Goal: Task Accomplishment & Management: Complete application form

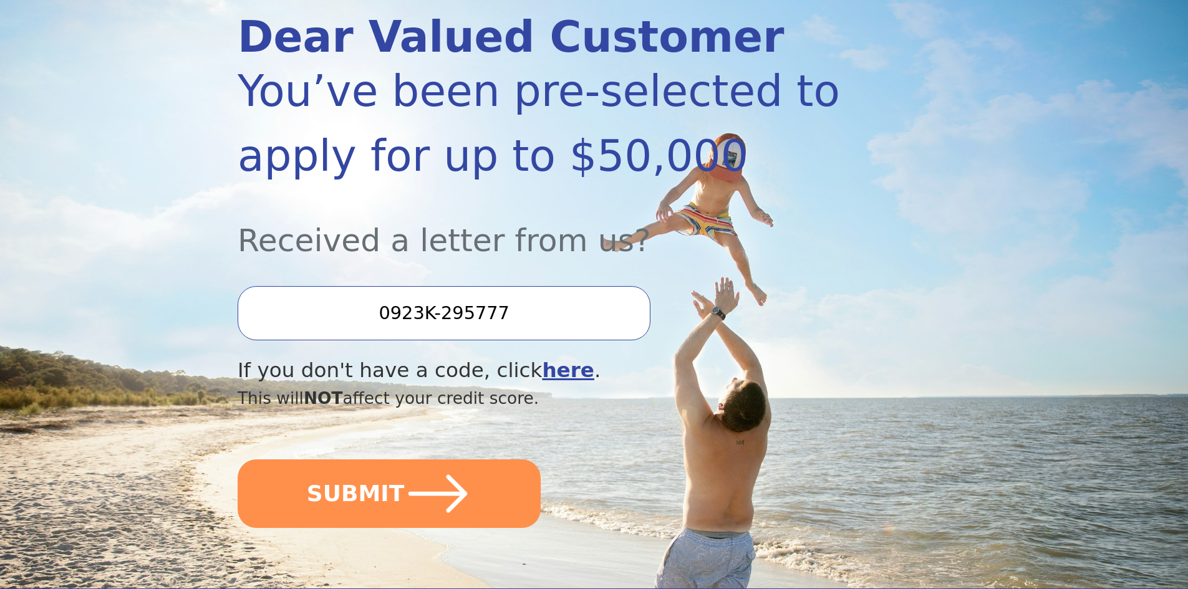
scroll to position [187, 0]
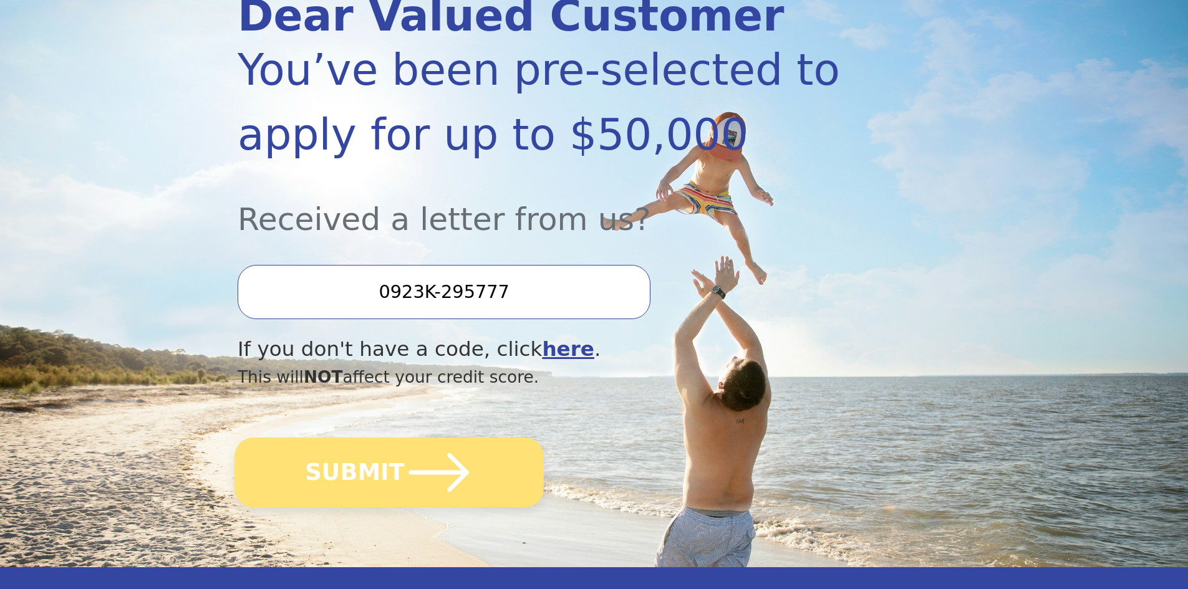
click at [411, 466] on icon "submit" at bounding box center [439, 472] width 69 height 69
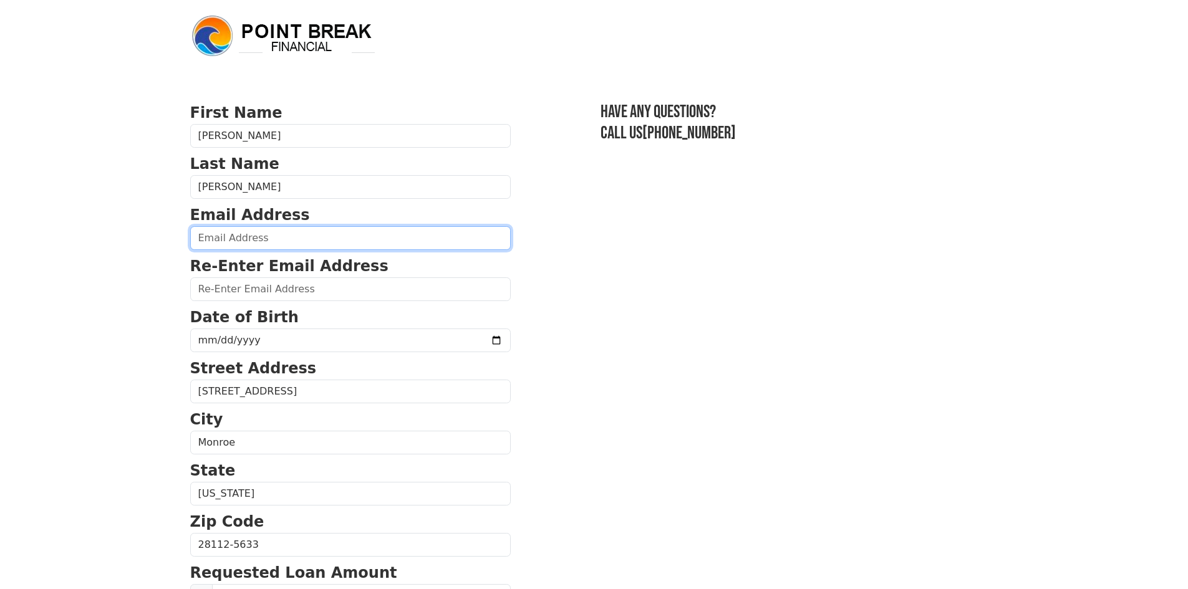
click at [239, 238] on input "email" at bounding box center [350, 238] width 321 height 24
type input "[PERSON_NAME][EMAIL_ADDRESS][PERSON_NAME][DOMAIN_NAME]"
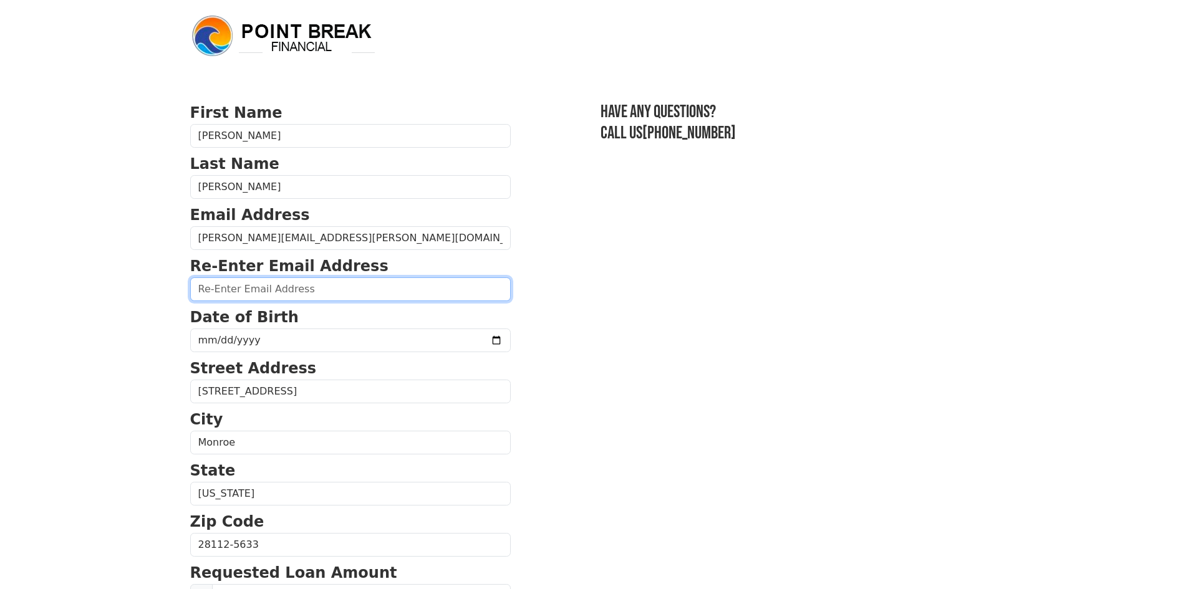
click at [249, 290] on input "email" at bounding box center [350, 290] width 321 height 24
click at [333, 297] on input "email" at bounding box center [350, 290] width 321 height 24
type input "[PERSON_NAME][EMAIL_ADDRESS][PERSON_NAME][DOMAIN_NAME]"
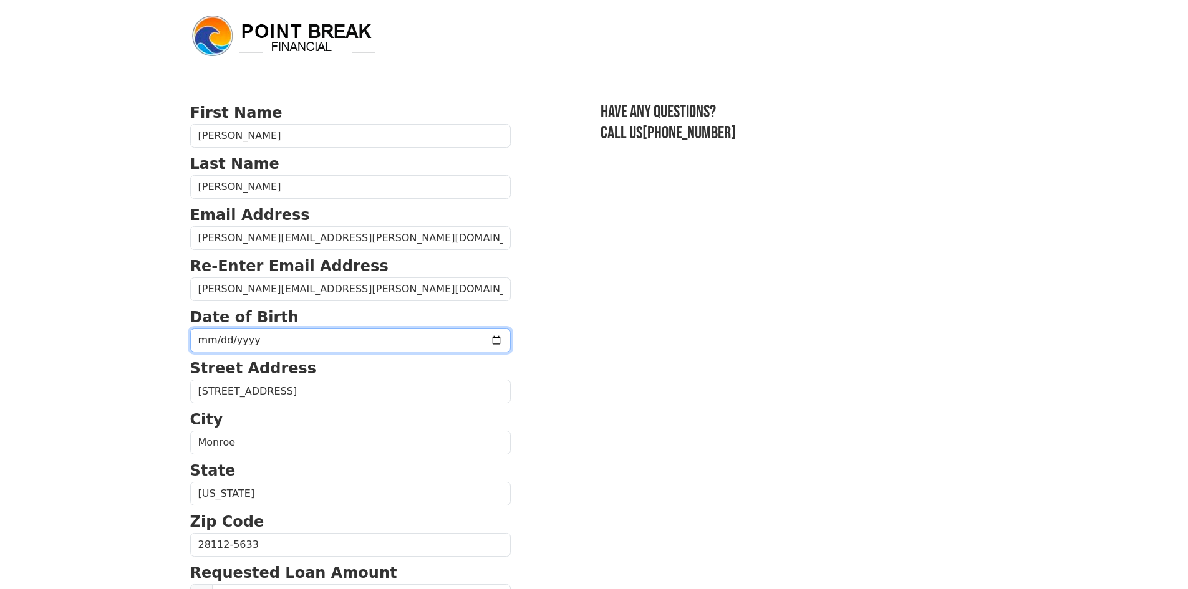
click at [263, 339] on input "date" at bounding box center [350, 341] width 321 height 24
type input "[DATE]"
click at [695, 463] on section "First Name [PERSON_NAME] Last Name [PERSON_NAME] Email Address [PERSON_NAME][EM…" at bounding box center [594, 546] width 808 height 889
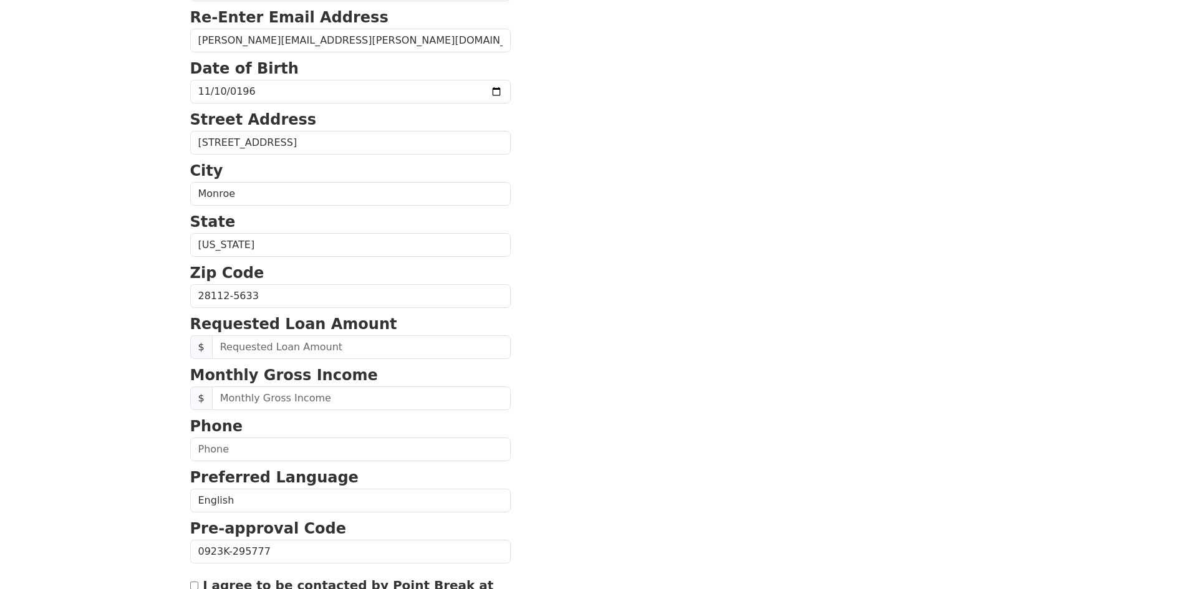
scroll to position [249, 0]
drag, startPoint x: 246, startPoint y: 346, endPoint x: 212, endPoint y: 346, distance: 33.7
click at [212, 346] on input "text" at bounding box center [361, 347] width 299 height 24
type input "50,000.00"
click at [276, 399] on input "text" at bounding box center [361, 398] width 299 height 24
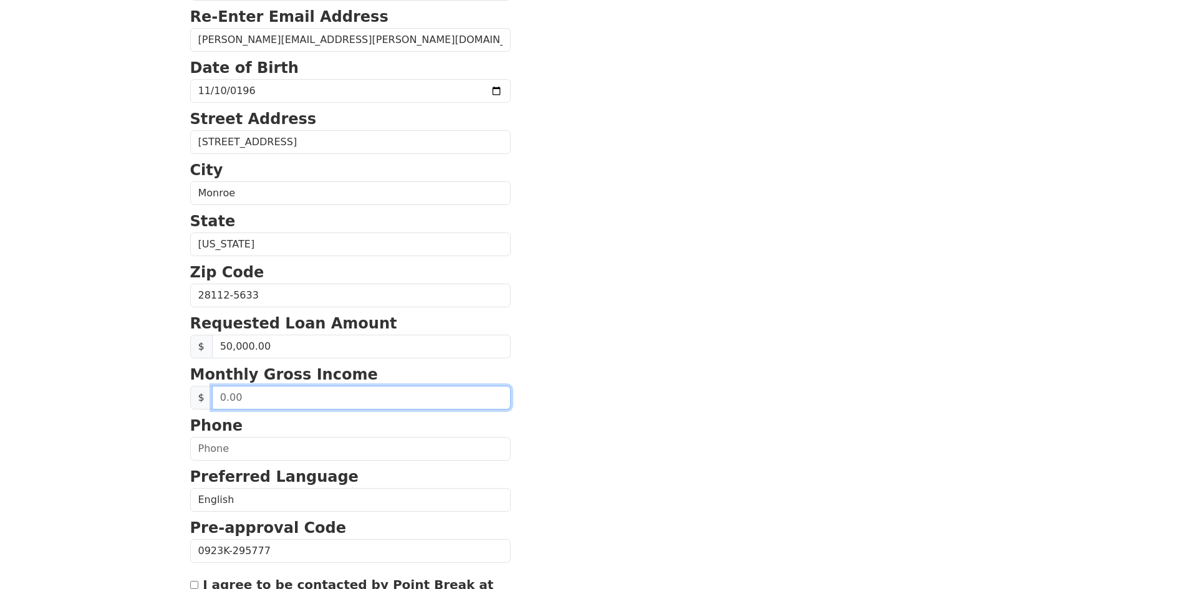
drag, startPoint x: 253, startPoint y: 395, endPoint x: 221, endPoint y: 396, distance: 32.5
click at [221, 396] on input "text" at bounding box center [361, 398] width 299 height 24
type input "10,000.00"
click at [685, 291] on section "First Name [PERSON_NAME] Last Name [PERSON_NAME] Email Address [PERSON_NAME][EM…" at bounding box center [594, 296] width 808 height 889
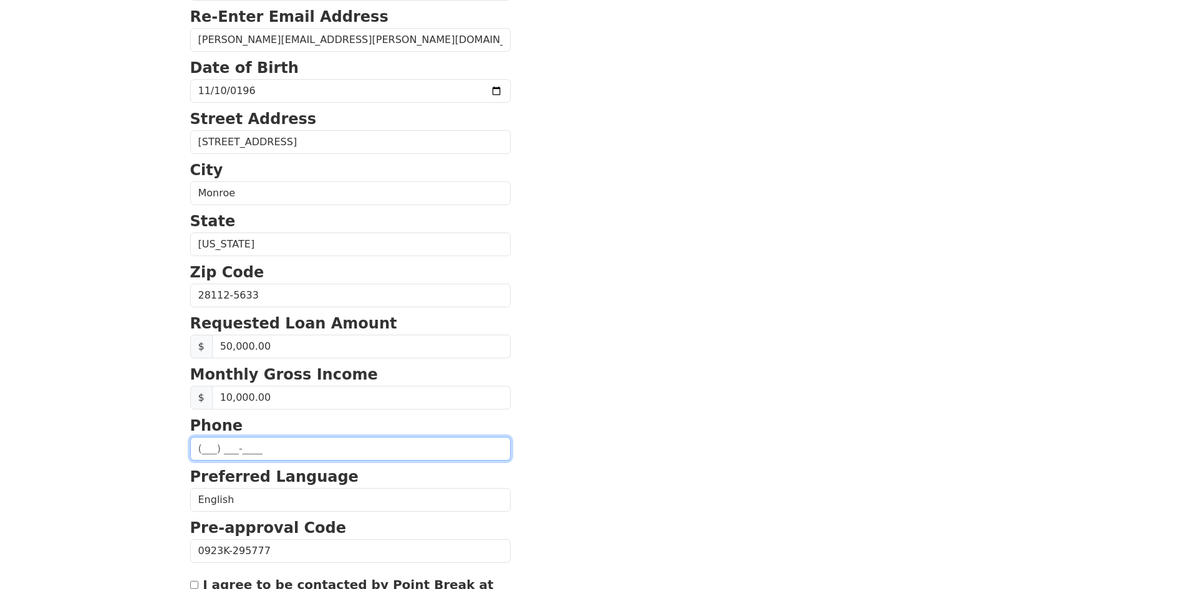
click at [220, 453] on input "text" at bounding box center [350, 449] width 321 height 24
type input "[PHONE_NUMBER]"
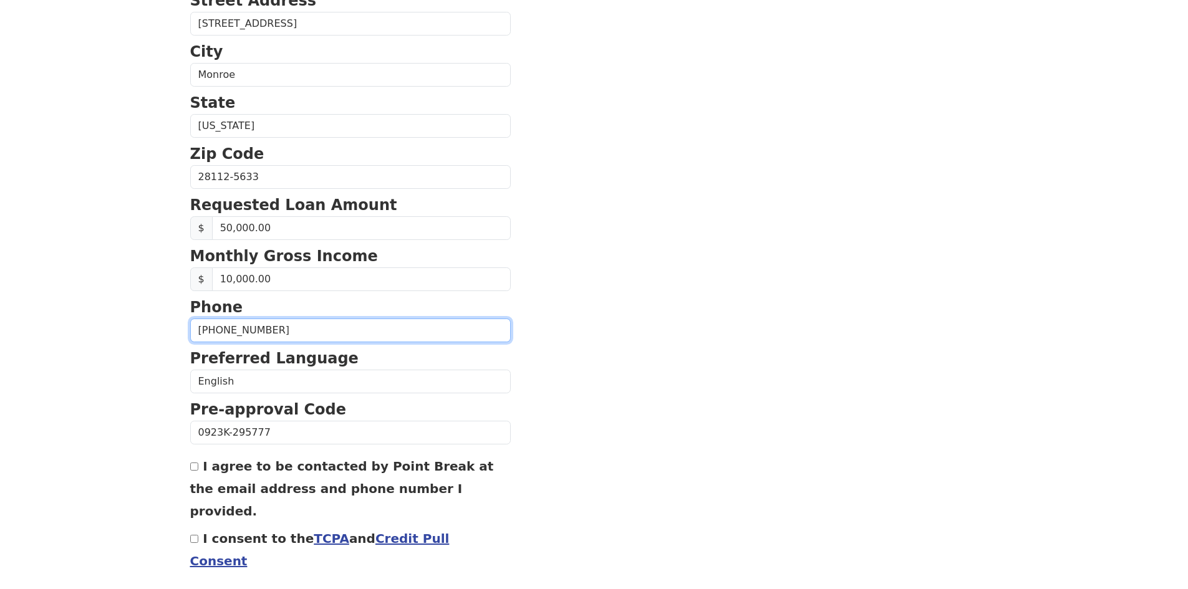
scroll to position [404, 0]
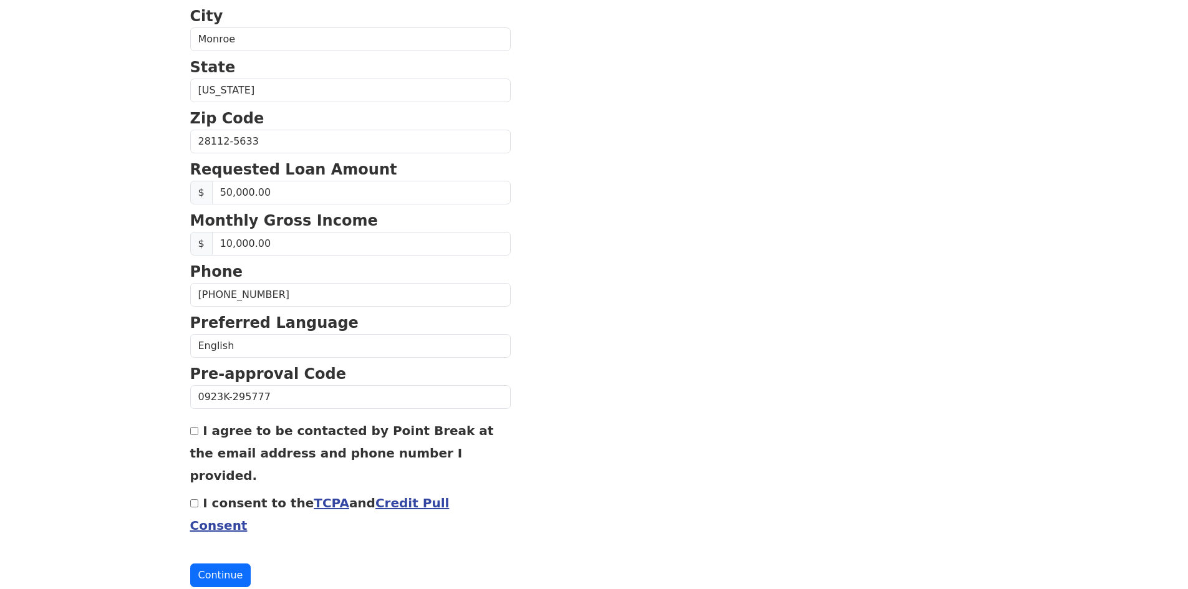
click at [193, 433] on input "I agree to be contacted by Point Break at the email address and phone number I …" at bounding box center [194, 431] width 8 height 8
checkbox input "true"
click at [195, 500] on input "I consent to the TCPA and Credit Pull Consent" at bounding box center [194, 504] width 8 height 8
checkbox input "true"
click at [216, 564] on button "Continue" at bounding box center [220, 576] width 61 height 24
